Goal: Navigation & Orientation: Find specific page/section

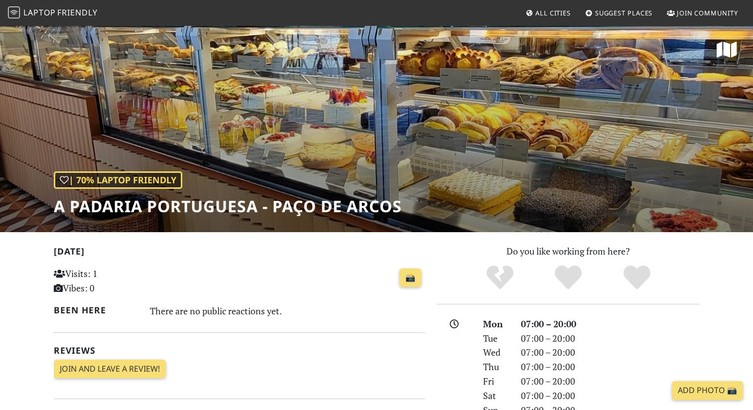
click at [62, 11] on span "Friendly" at bounding box center [77, 12] width 40 height 11
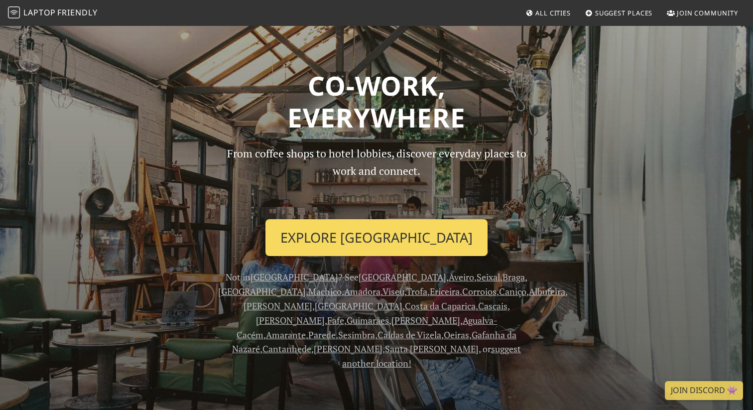
click at [355, 232] on link "Explore [GEOGRAPHIC_DATA]" at bounding box center [377, 237] width 222 height 37
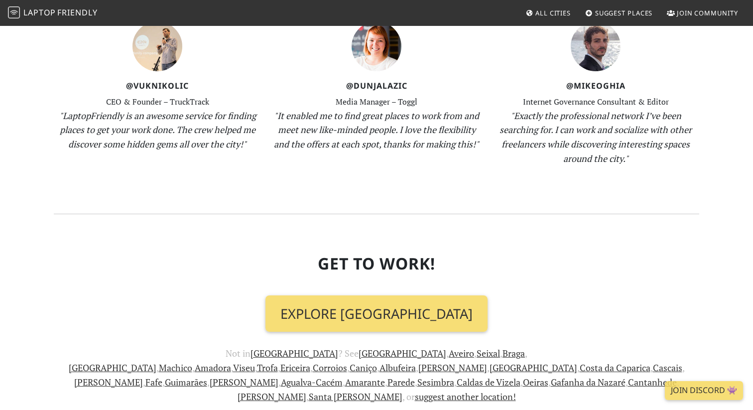
scroll to position [1147, 0]
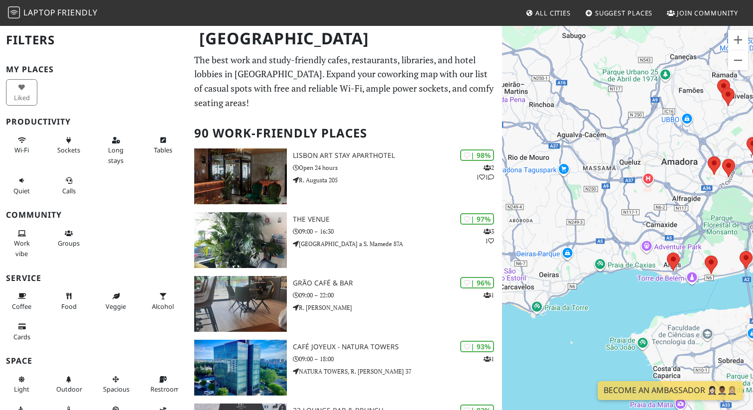
drag, startPoint x: 553, startPoint y: 290, endPoint x: 697, endPoint y: 195, distance: 171.9
click at [697, 196] on div "To navigate, press the arrow keys." at bounding box center [627, 230] width 251 height 410
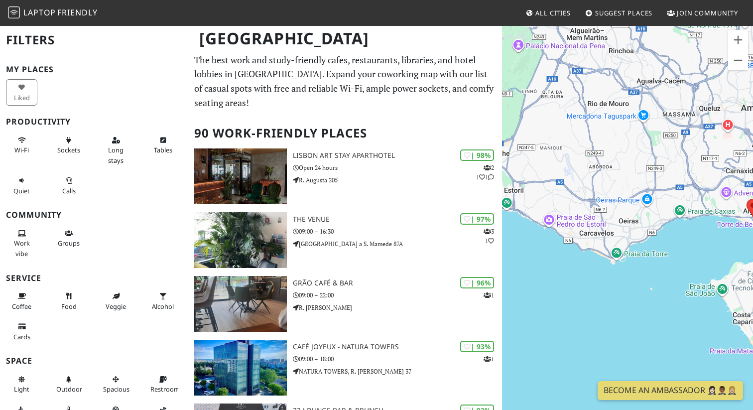
drag, startPoint x: 579, startPoint y: 258, endPoint x: 661, endPoint y: 207, distance: 95.8
click at [661, 207] on div "To navigate, press the arrow keys." at bounding box center [627, 230] width 251 height 410
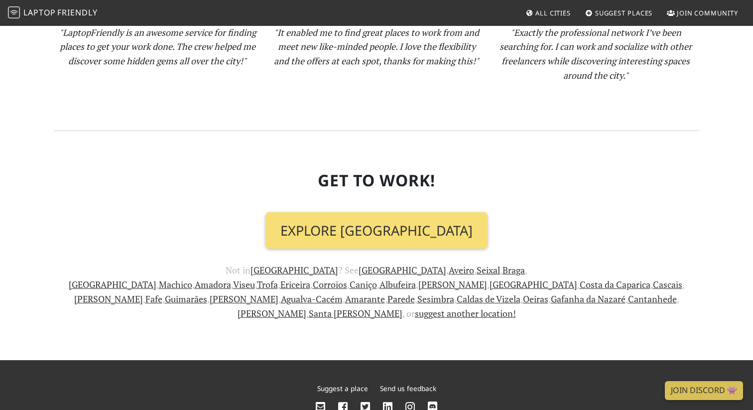
scroll to position [1147, 0]
